Goal: Find specific page/section: Find specific page/section

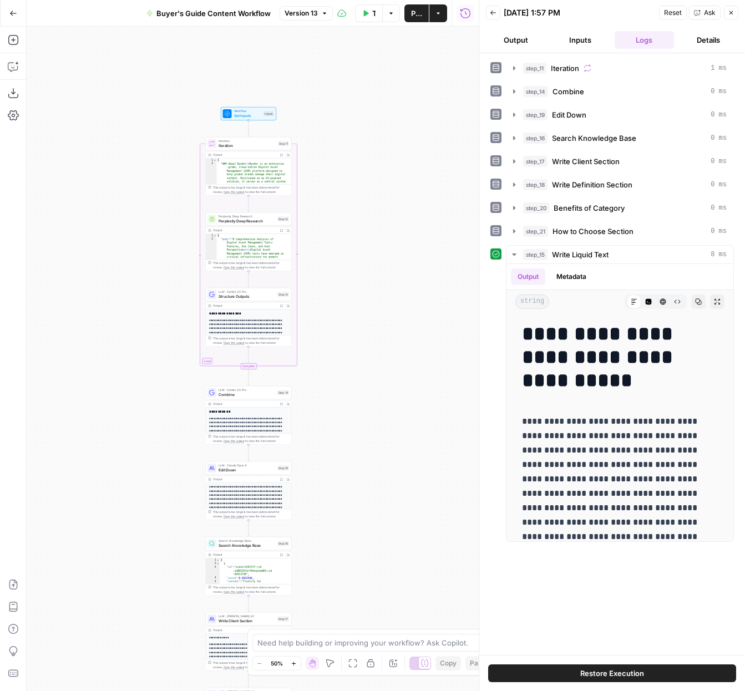
click at [295, 663] on icon "button" at bounding box center [294, 664] width 6 height 6
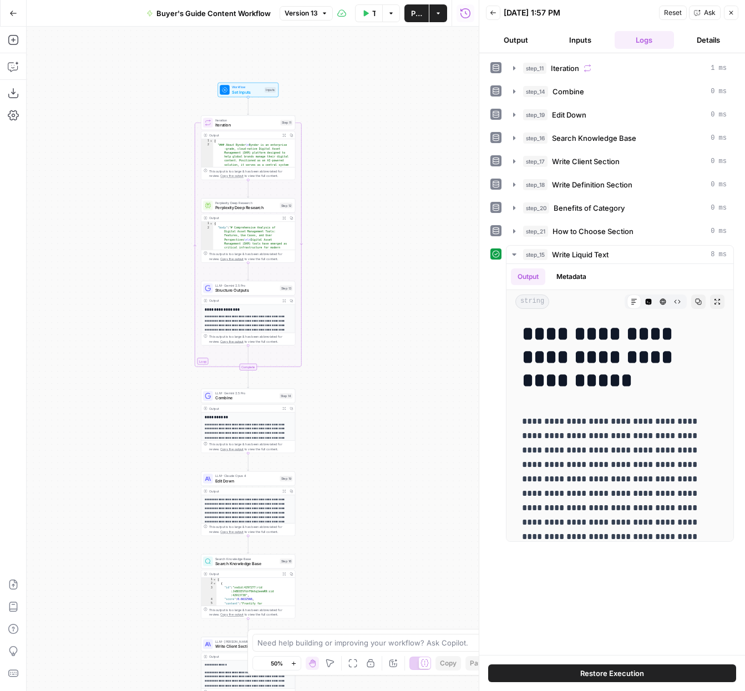
click at [295, 663] on icon "button" at bounding box center [294, 664] width 6 height 6
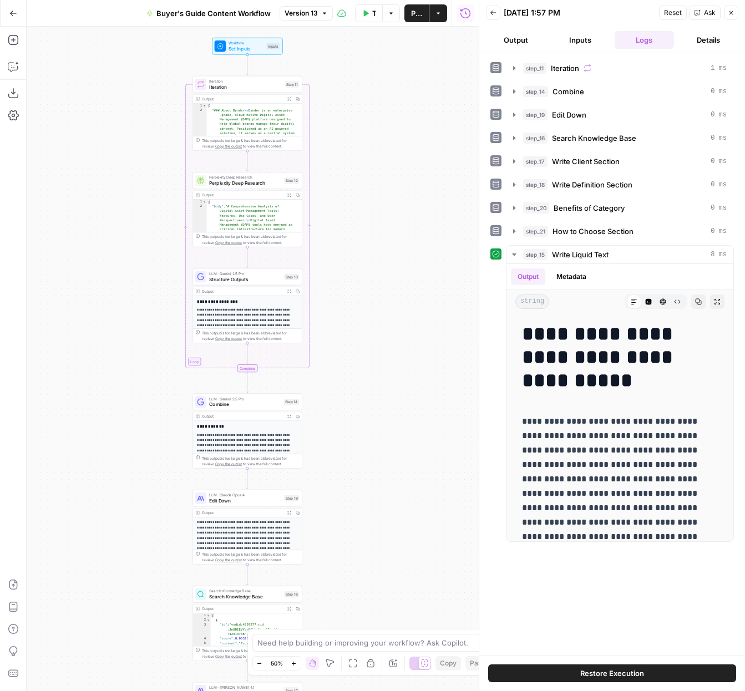
click at [295, 663] on icon "button" at bounding box center [294, 664] width 6 height 6
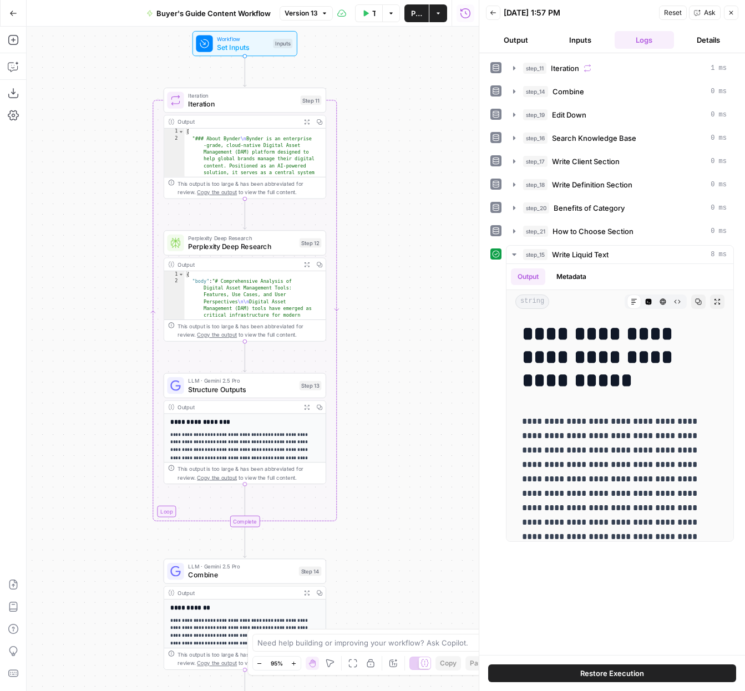
click at [577, 41] on button "Inputs" at bounding box center [580, 40] width 60 height 18
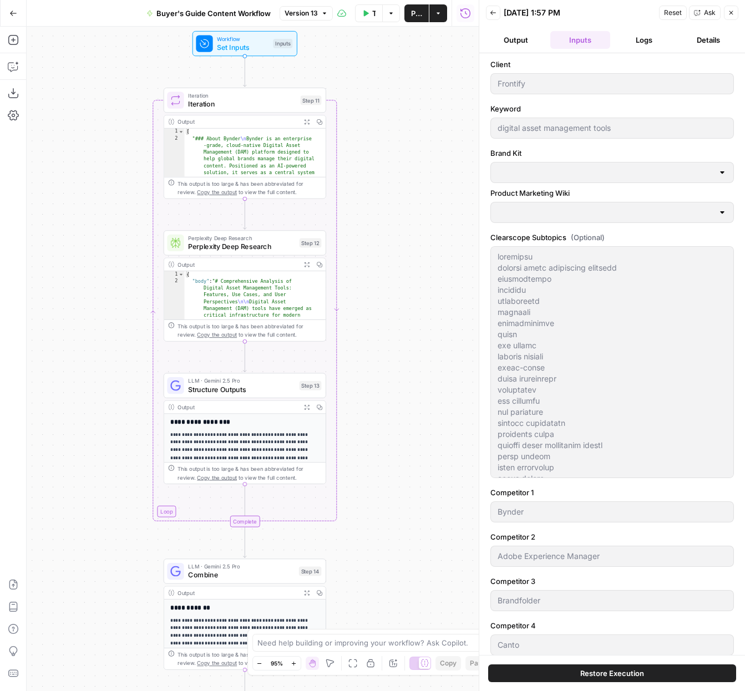
type input "Frontify Product Marketing"
type input "Frontify"
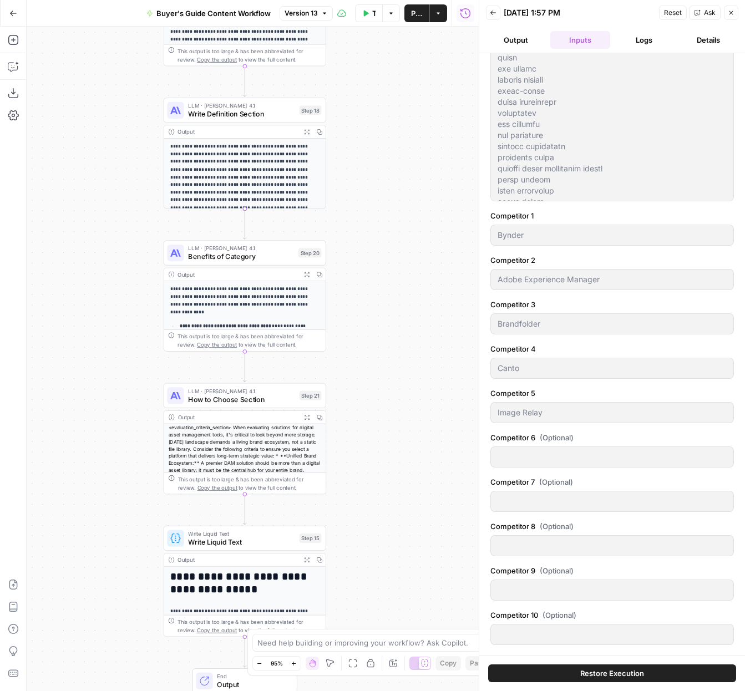
click at [306, 560] on icon "button" at bounding box center [307, 560] width 5 height 5
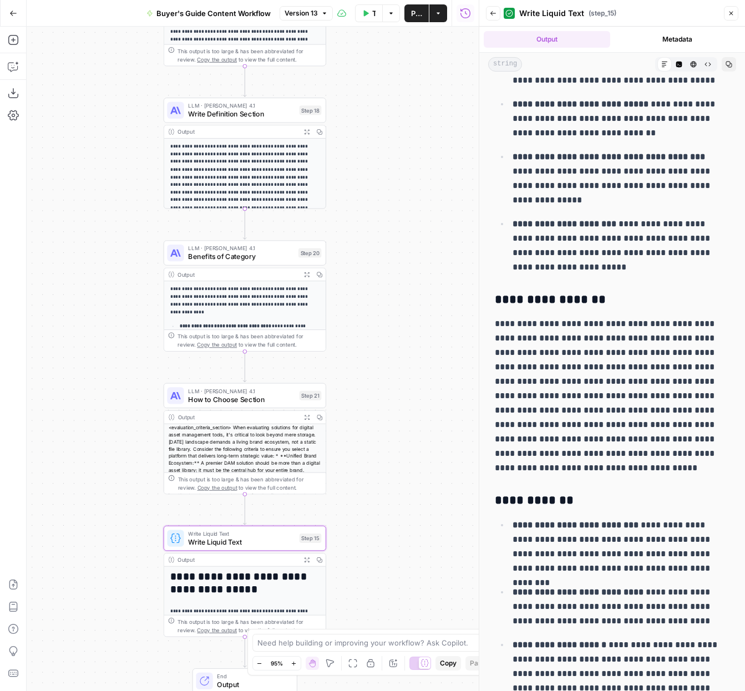
scroll to position [9814, 0]
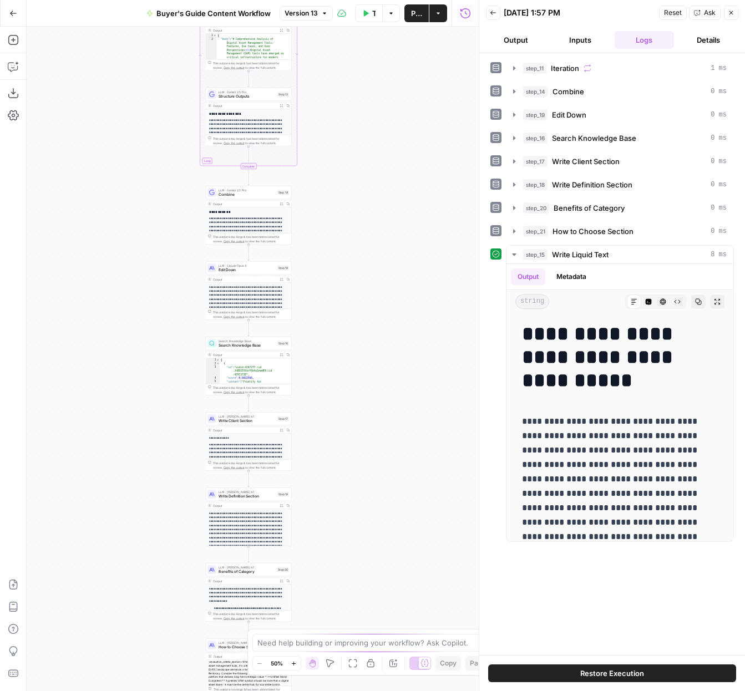
click at [14, 10] on icon "button" at bounding box center [13, 13] width 8 height 8
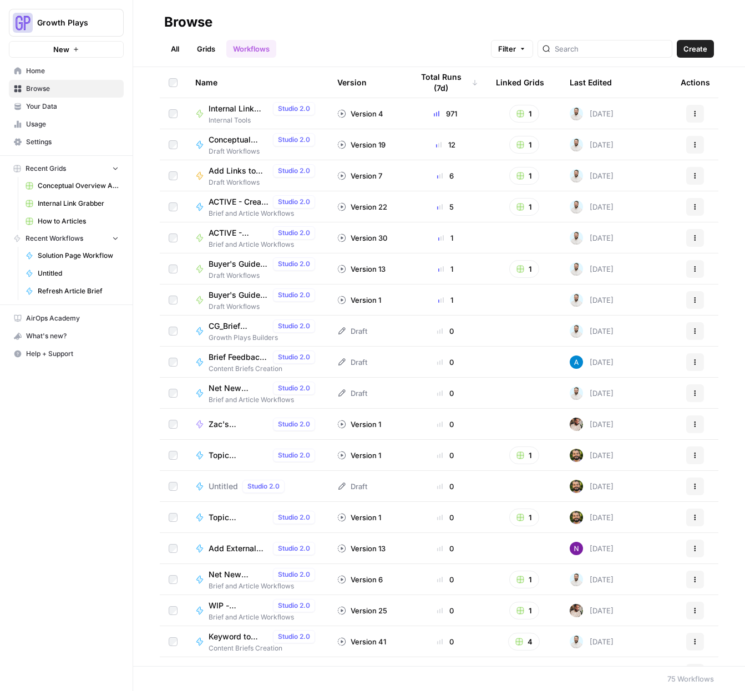
click at [64, 224] on span "How to Articles" at bounding box center [78, 221] width 81 height 10
